Goal: Task Accomplishment & Management: Manage account settings

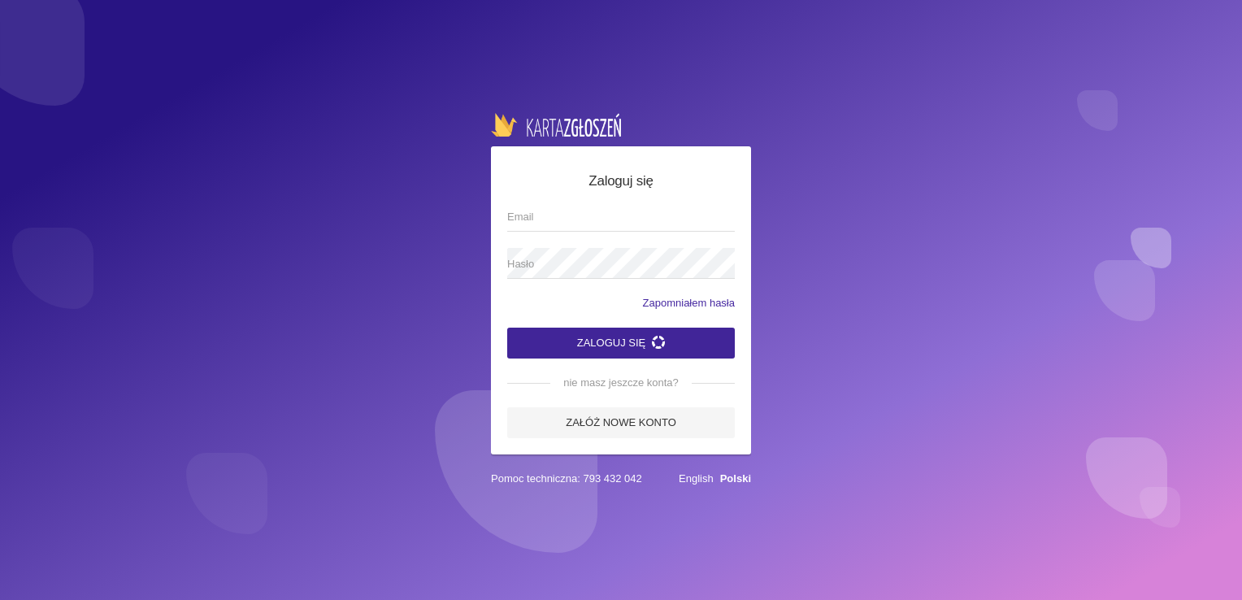
type input "[EMAIL_ADDRESS][DOMAIN_NAME]"
click at [636, 348] on button "Zaloguj się" at bounding box center [621, 343] width 228 height 31
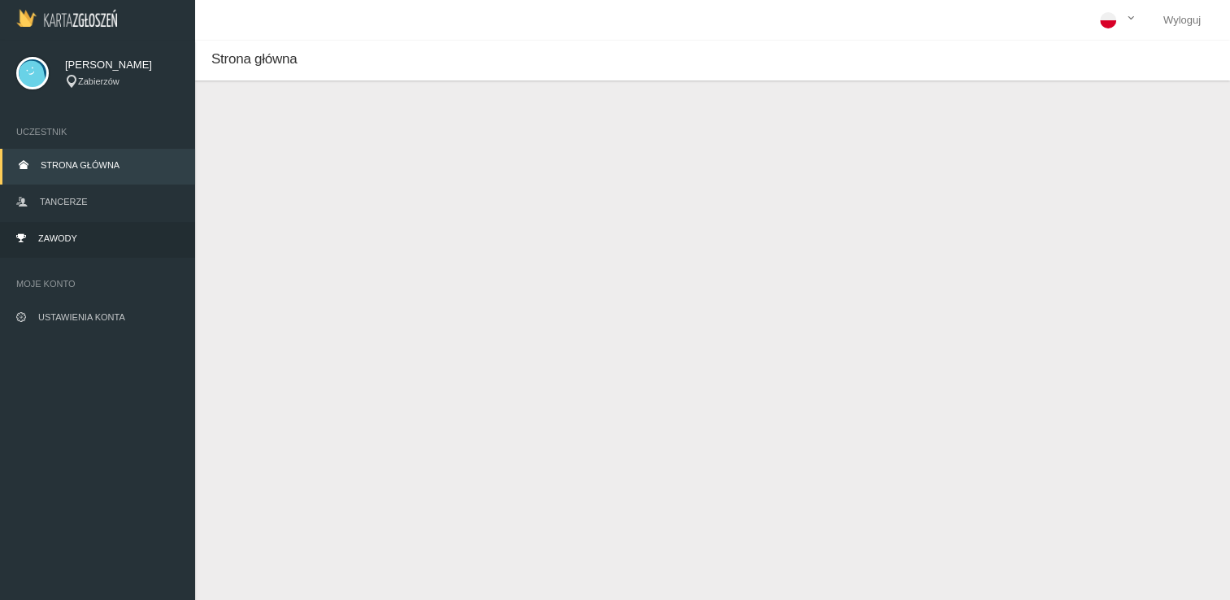
click at [81, 236] on link "Zawody" at bounding box center [97, 240] width 195 height 36
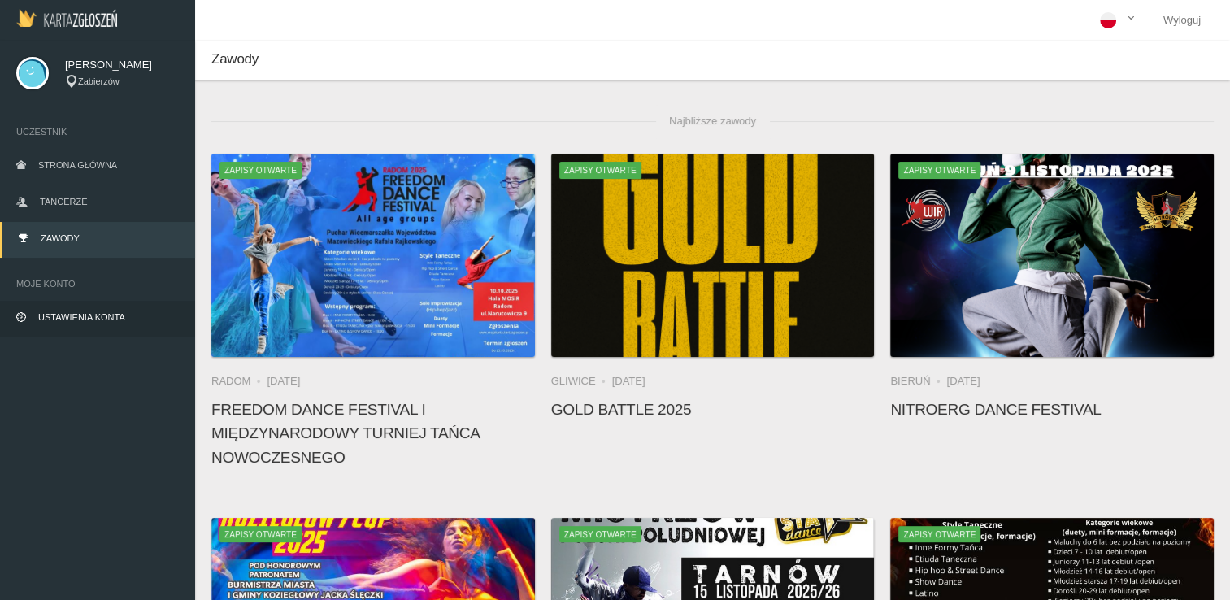
click at [111, 310] on link "Ustawienia konta" at bounding box center [97, 319] width 195 height 36
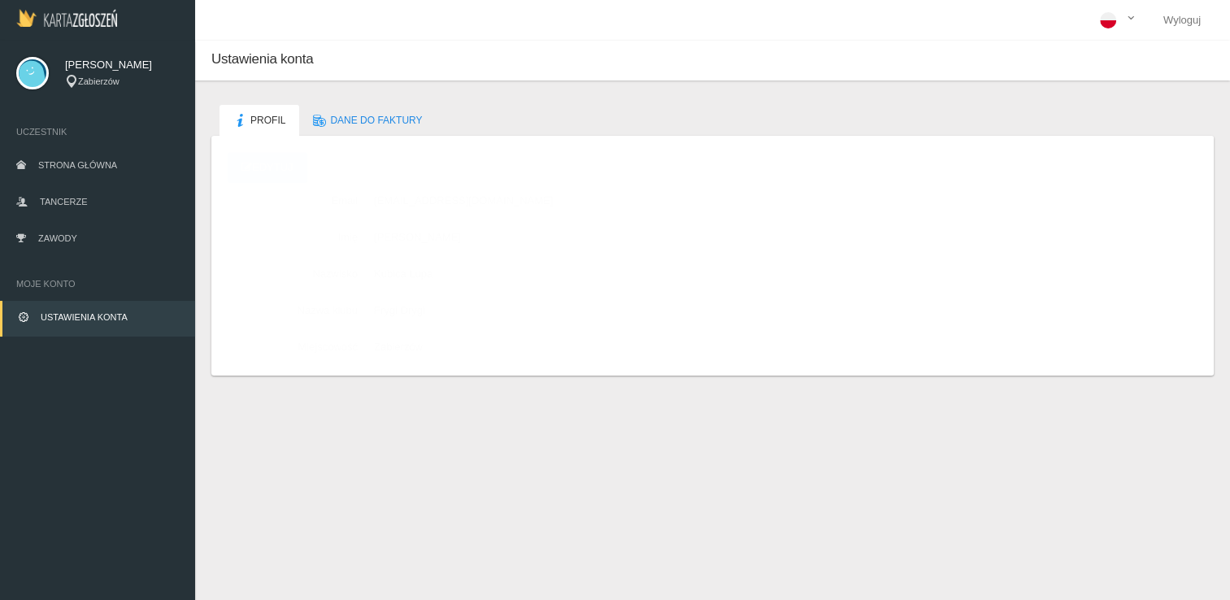
click at [276, 167] on link "Edytuj" at bounding box center [268, 167] width 80 height 31
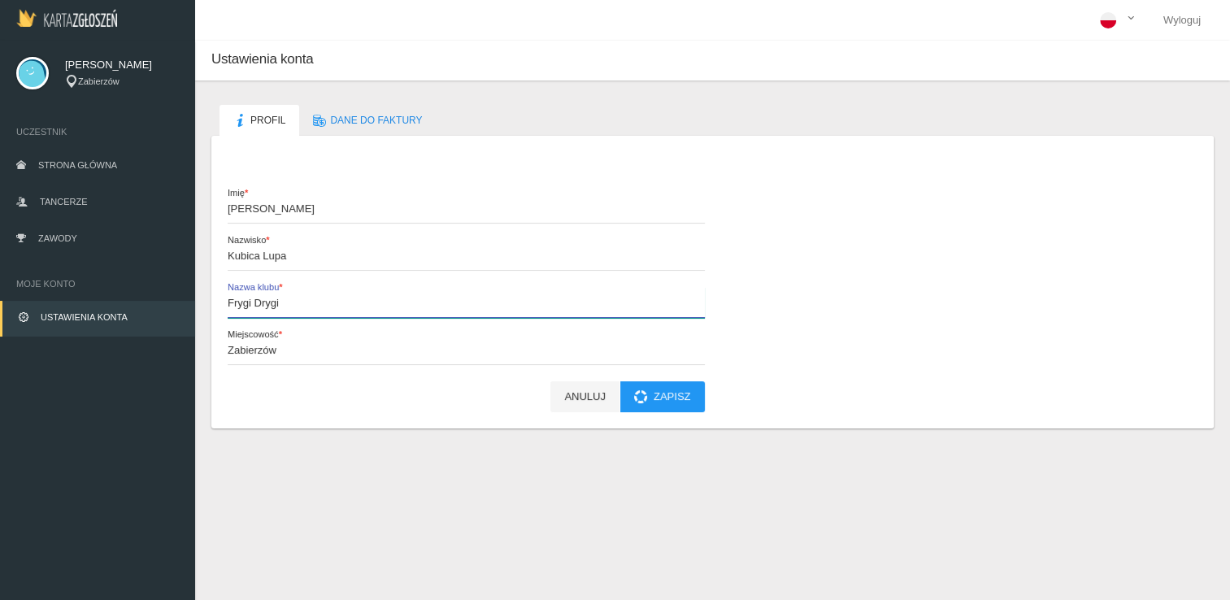
click at [293, 303] on input "Frygi Drygi" at bounding box center [466, 302] width 477 height 31
type input "FD Studio"
click at [650, 405] on button "Zapisz" at bounding box center [662, 396] width 85 height 31
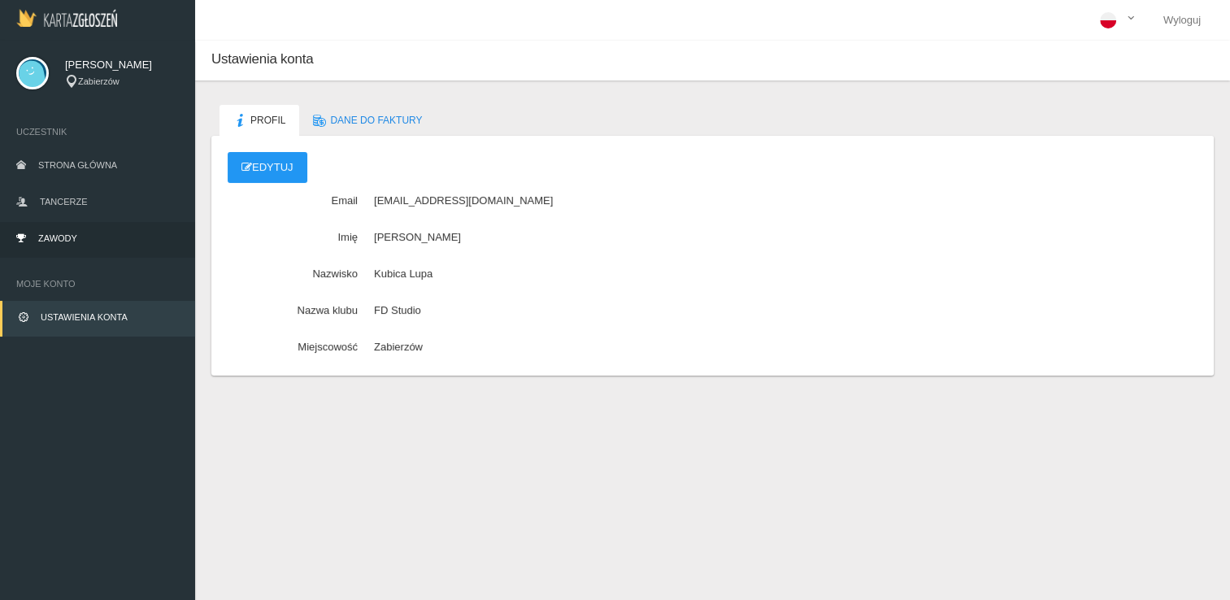
click at [111, 232] on link "Zawody" at bounding box center [97, 240] width 195 height 36
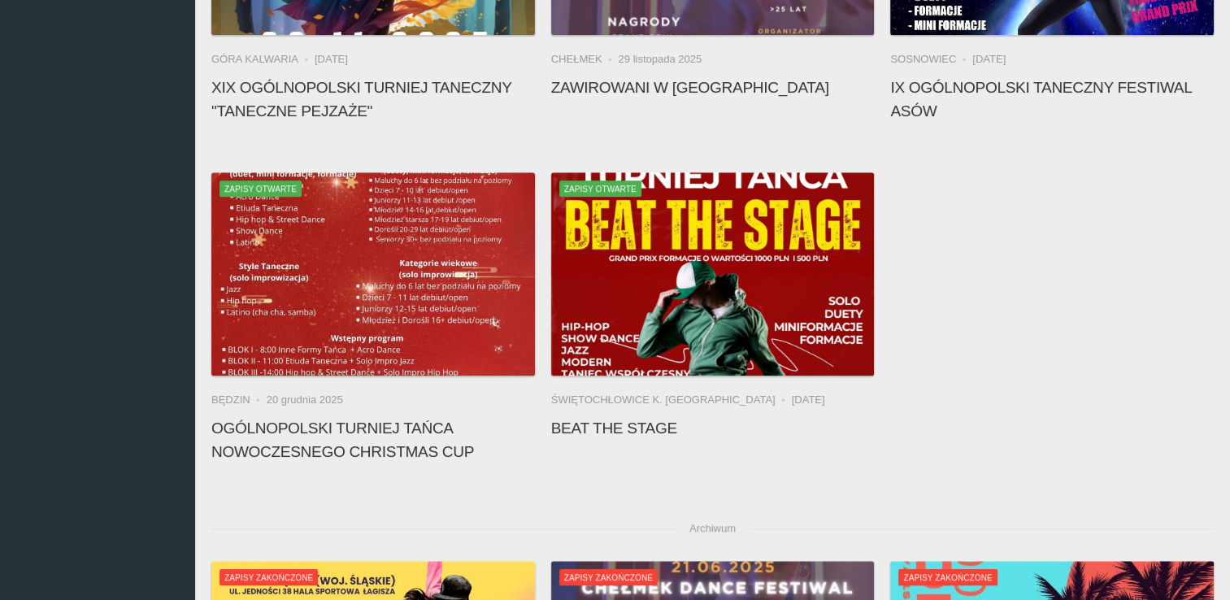
scroll to position [1025, 0]
